Goal: Navigation & Orientation: Find specific page/section

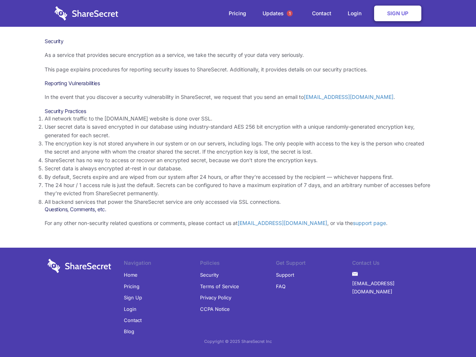
click at [238, 178] on li "By default, Secrets expire and are wiped from our system after 24 hours, or aft…" at bounding box center [238, 177] width 386 height 8
click at [289, 13] on span "1" at bounding box center [289, 13] width 6 height 6
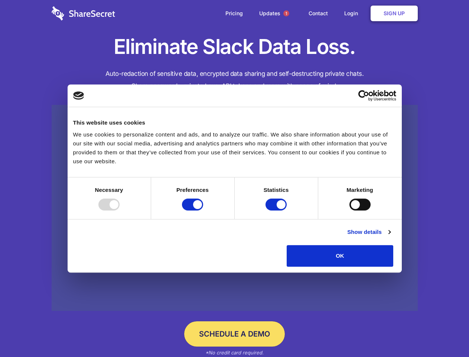
click at [120, 210] on div at bounding box center [108, 204] width 21 height 12
click at [203, 210] on input "Preferences" at bounding box center [192, 204] width 21 height 12
checkbox input "false"
click at [277, 210] on input "Statistics" at bounding box center [276, 204] width 21 height 12
checkbox input "false"
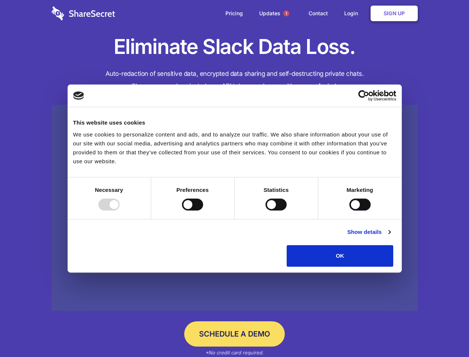
click at [350, 210] on input "Marketing" at bounding box center [360, 204] width 21 height 12
checkbox input "true"
click at [390, 236] on link "Show details" at bounding box center [368, 231] width 43 height 9
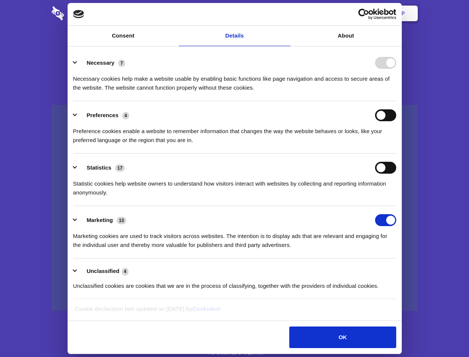
click at [396, 101] on li "Necessary 7 Necessary cookies help make a website usable by enabling basic func…" at bounding box center [234, 75] width 323 height 52
click at [286, 13] on span "1" at bounding box center [286, 13] width 6 height 6
